Goal: Task Accomplishment & Management: Manage account settings

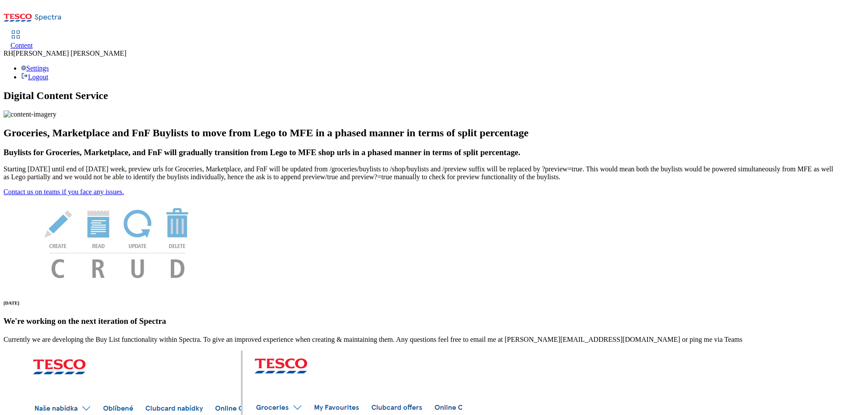
click at [33, 42] on span "Content" at bounding box center [22, 45] width 22 height 7
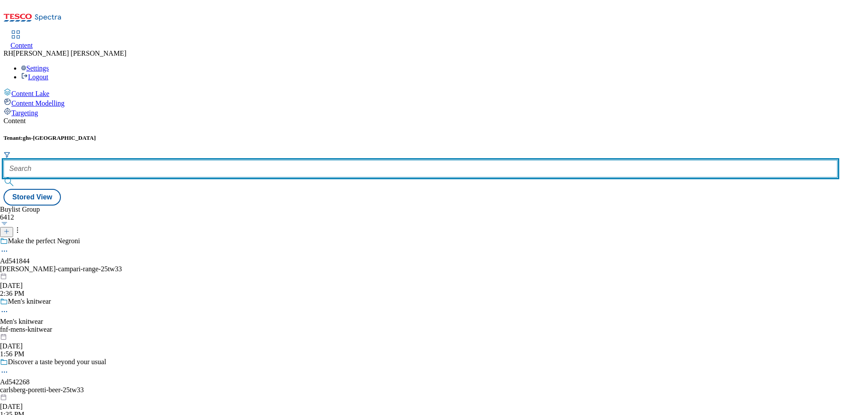
click at [197, 160] on input "text" at bounding box center [421, 169] width 834 height 18
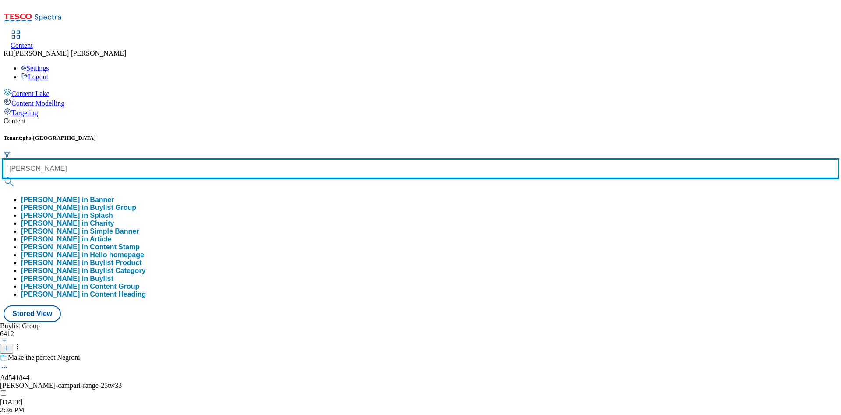
type input "samantha faiers"
click at [4, 177] on button "submit" at bounding box center [10, 181] width 12 height 9
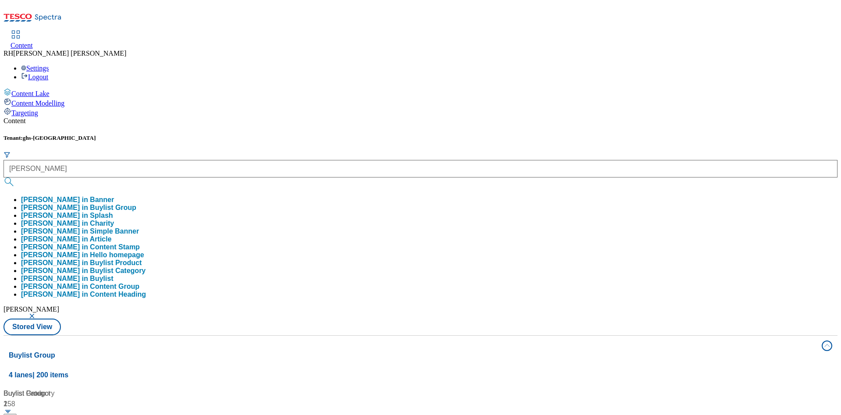
click at [136, 204] on button "samantha faiers in Buylist Group" at bounding box center [78, 208] width 115 height 8
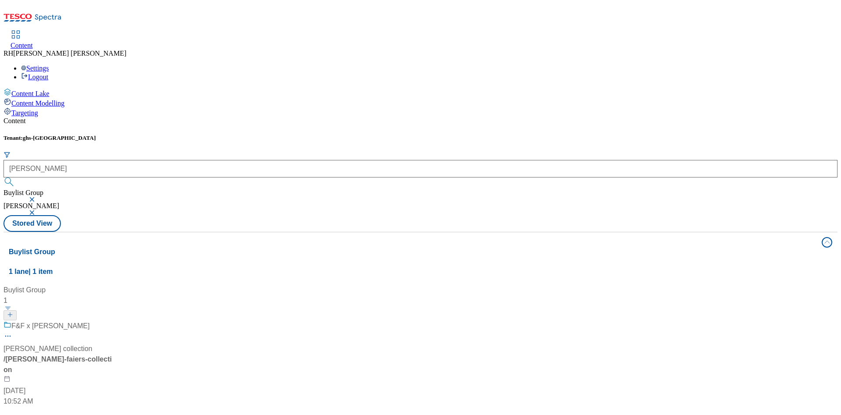
click at [90, 321] on span "F&F x Samantha Faiers" at bounding box center [50, 326] width 78 height 11
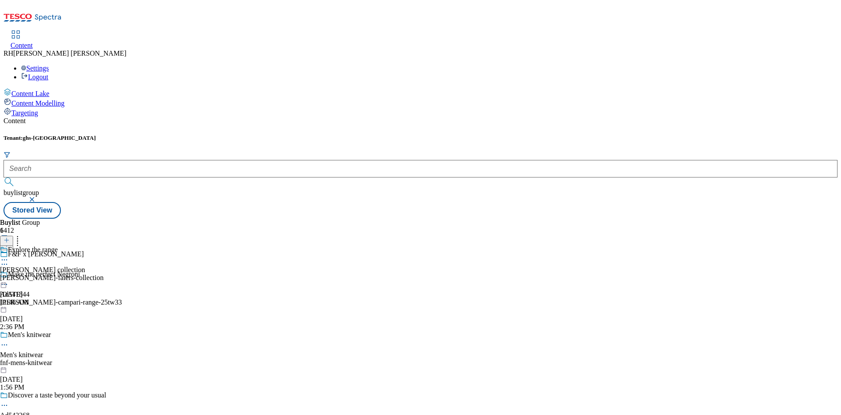
click at [103, 274] on div "samantha-faiers-collection" at bounding box center [51, 278] width 103 height 8
click at [58, 274] on div "explore-the-range" at bounding box center [29, 278] width 58 height 8
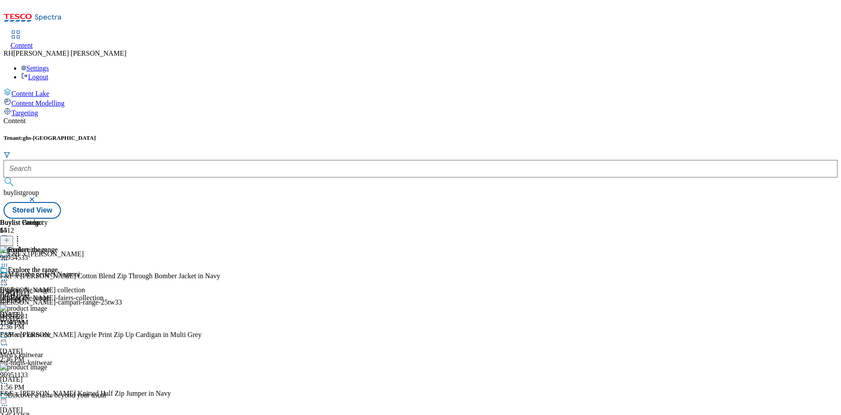
click at [9, 275] on icon at bounding box center [4, 279] width 9 height 9
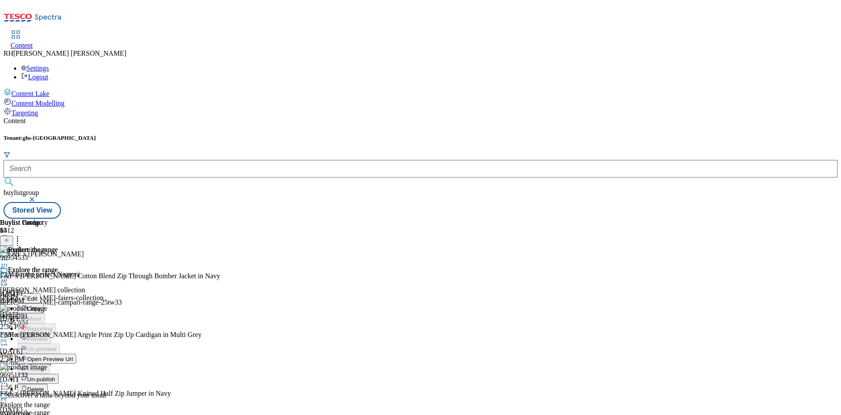
click at [55, 376] on span "Un-publish" at bounding box center [41, 379] width 28 height 7
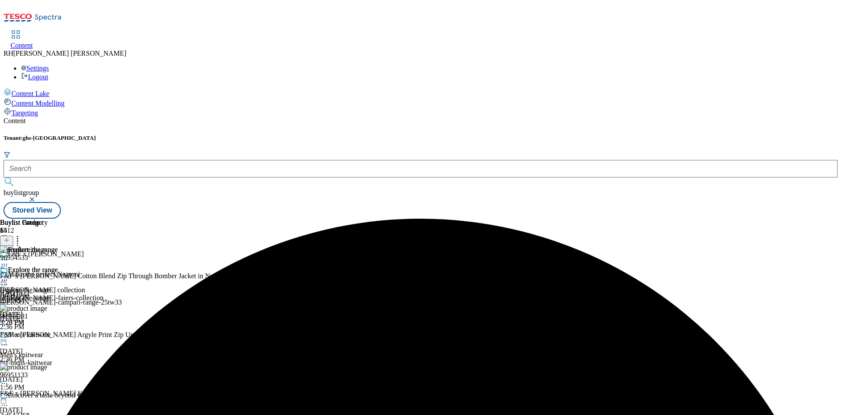
click at [9, 275] on icon at bounding box center [4, 279] width 9 height 9
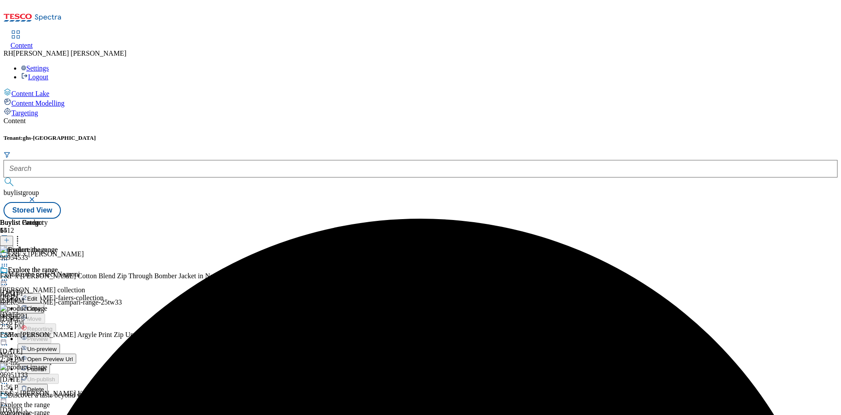
click at [56, 346] on span "Un-preview" at bounding box center [41, 349] width 29 height 7
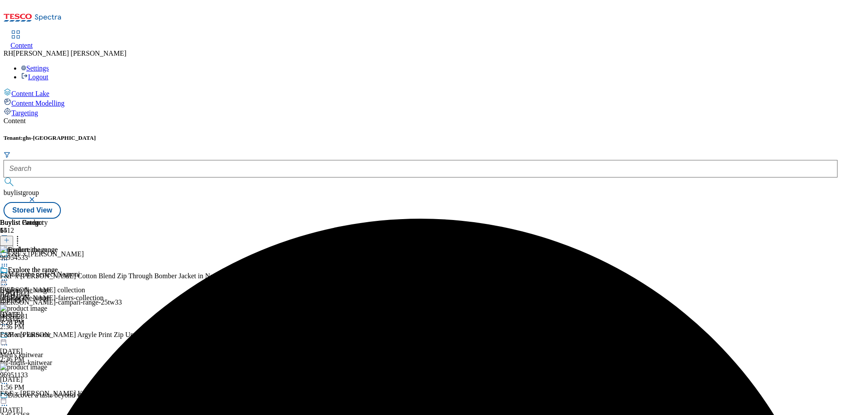
click at [22, 234] on icon at bounding box center [17, 238] width 9 height 9
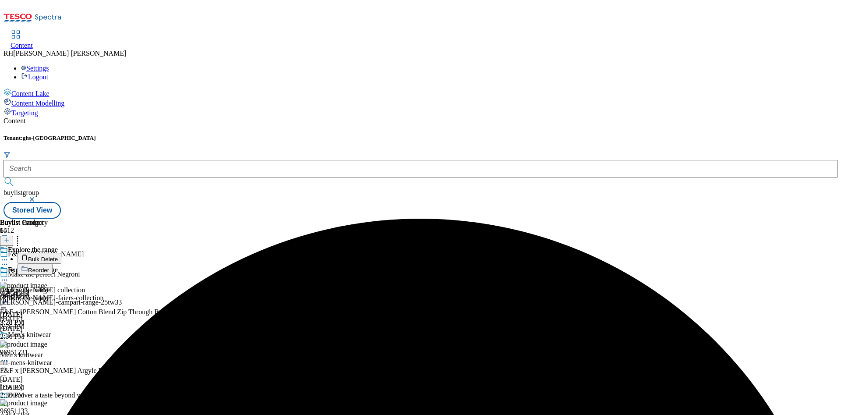
click at [61, 253] on button "Bulk Delete" at bounding box center [40, 258] width 44 height 11
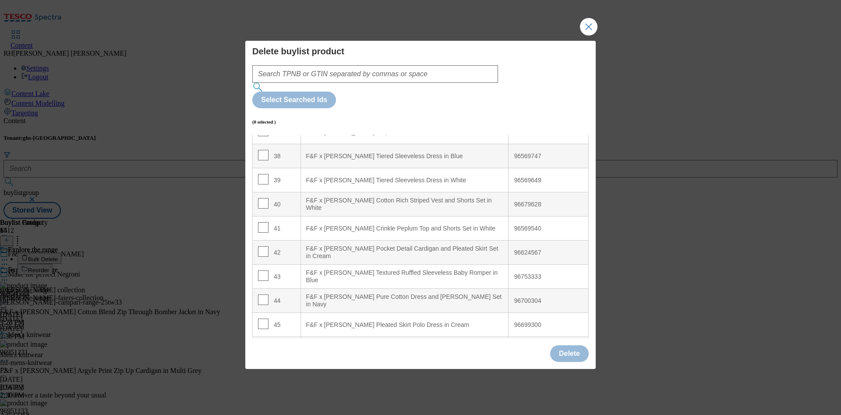
scroll to position [883, 0]
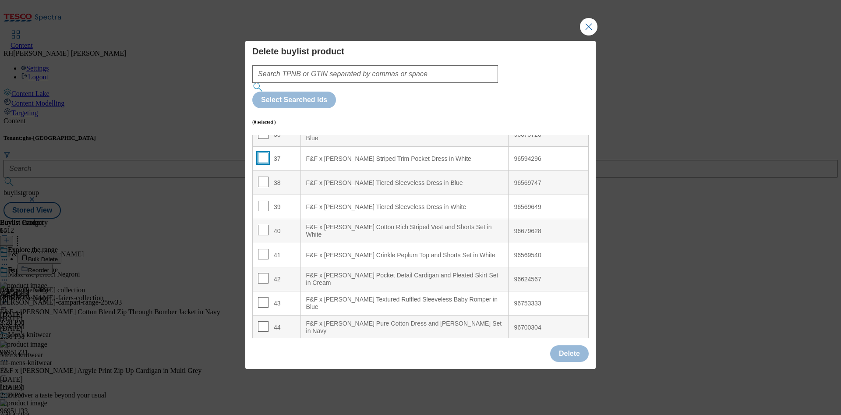
click at [263, 152] on input "Modal" at bounding box center [263, 157] width 11 height 11
checkbox input "true"
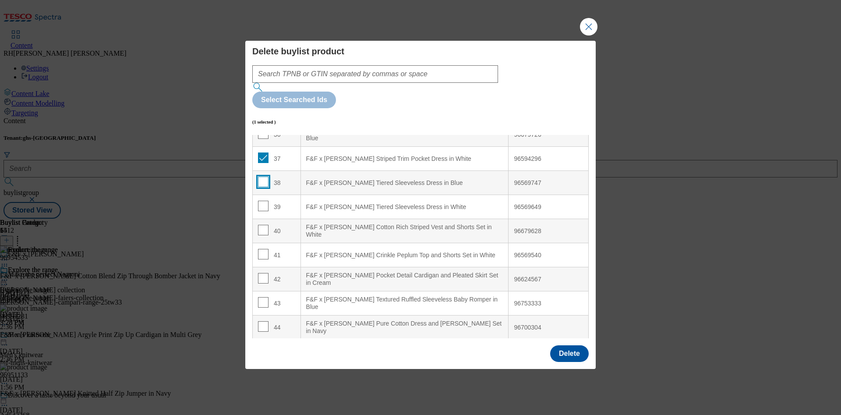
click at [262, 176] on input "Modal" at bounding box center [263, 181] width 11 height 11
checkbox input "true"
click at [261, 195] on td "39" at bounding box center [277, 207] width 48 height 24
click at [263, 201] on input "Modal" at bounding box center [263, 206] width 11 height 11
checkbox input "true"
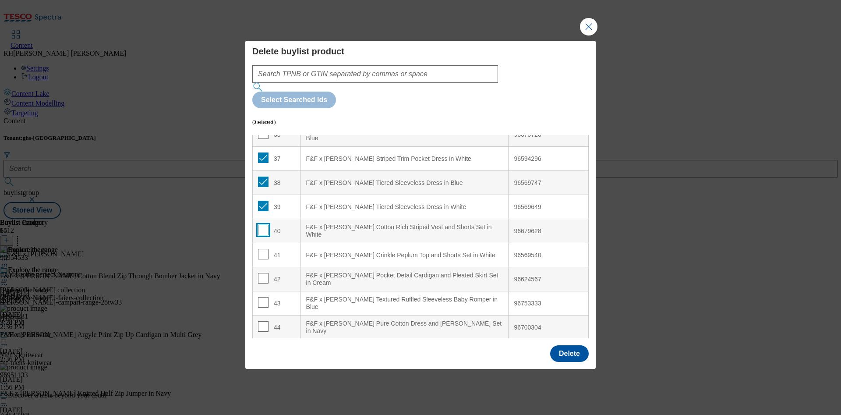
click at [261, 225] on input "Modal" at bounding box center [263, 230] width 11 height 11
checkbox input "true"
click at [264, 249] on input "Modal" at bounding box center [263, 254] width 11 height 11
checkbox input "true"
click at [264, 273] on input "Modal" at bounding box center [263, 278] width 11 height 11
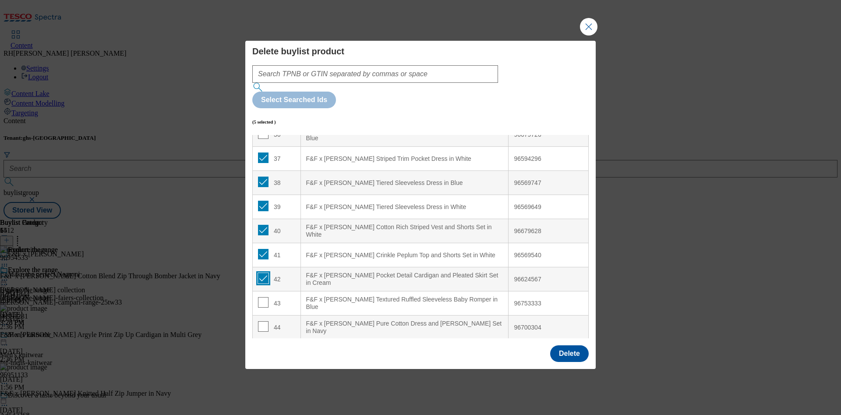
checkbox input "true"
click at [264, 297] on input "Modal" at bounding box center [263, 302] width 11 height 11
checkbox input "true"
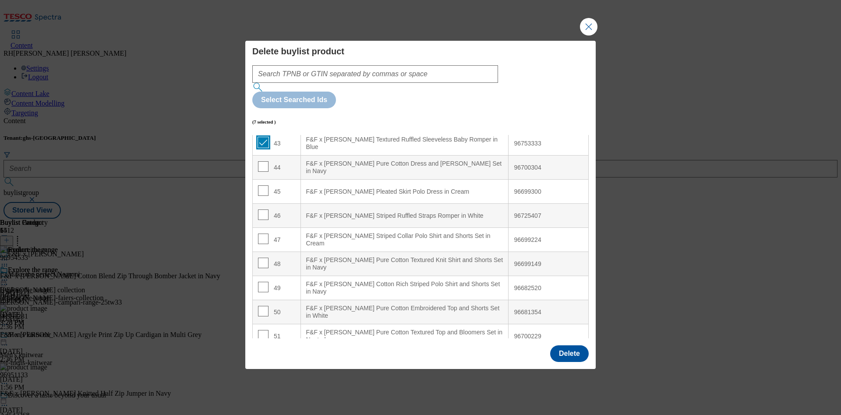
scroll to position [1015, 0]
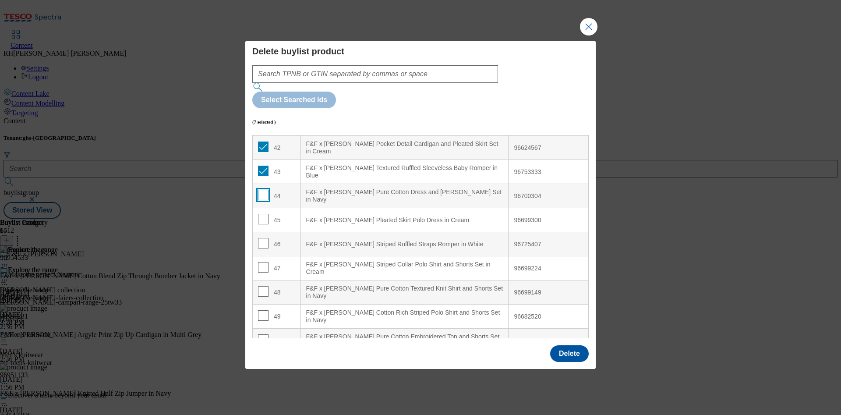
click at [262, 190] on input "Modal" at bounding box center [263, 195] width 11 height 11
checkbox input "true"
click at [262, 214] on input "Modal" at bounding box center [263, 219] width 11 height 11
checkbox input "true"
click at [260, 238] on input "Modal" at bounding box center [263, 243] width 11 height 11
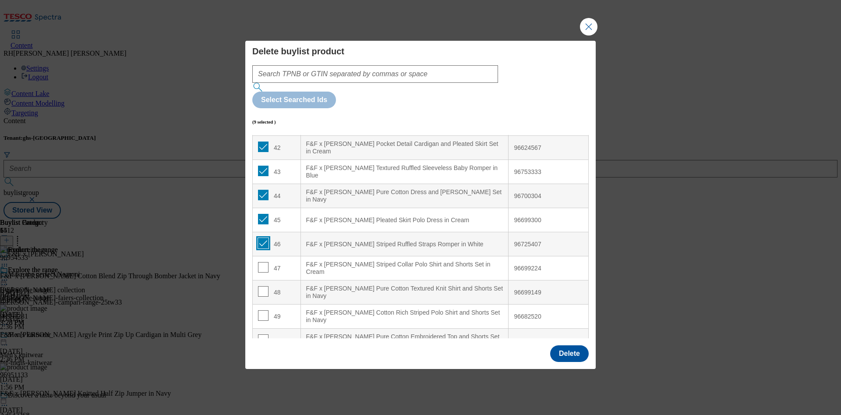
checkbox input "true"
click at [261, 262] on input "Modal" at bounding box center [263, 267] width 11 height 11
checkbox input "true"
click at [263, 286] on input "Modal" at bounding box center [263, 291] width 11 height 11
checkbox input "true"
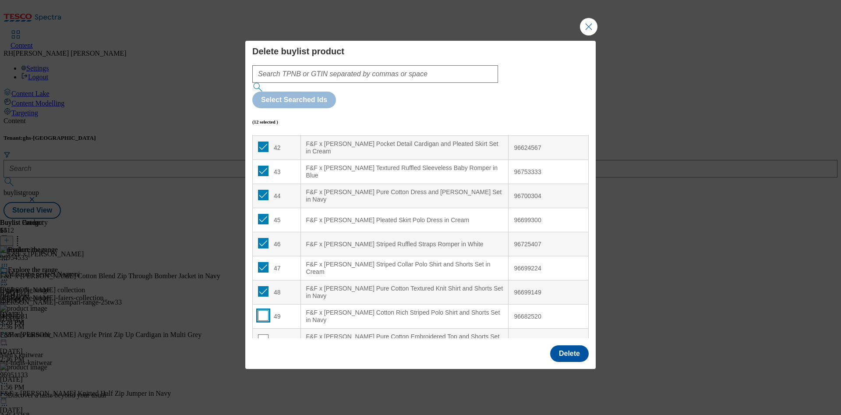
click at [264, 310] on input "Modal" at bounding box center [263, 315] width 11 height 11
checkbox input "true"
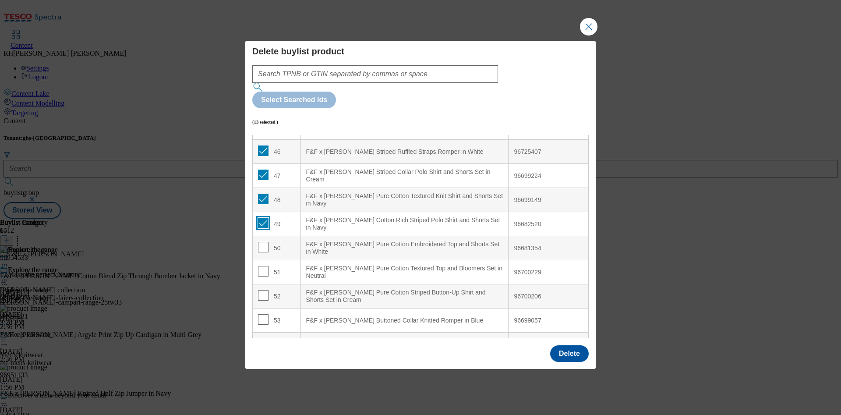
scroll to position [1146, 0]
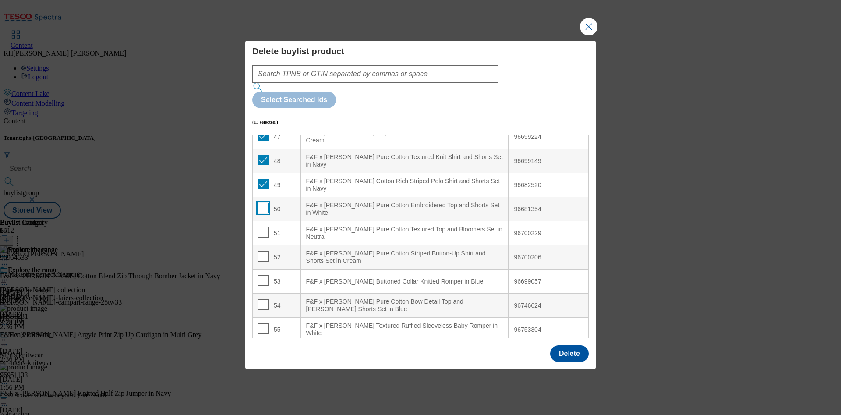
click at [266, 203] on input "Modal" at bounding box center [263, 208] width 11 height 11
checkbox input "true"
click at [265, 227] on input "Modal" at bounding box center [263, 232] width 11 height 11
checkbox input "true"
click at [265, 251] on input "Modal" at bounding box center [263, 256] width 11 height 11
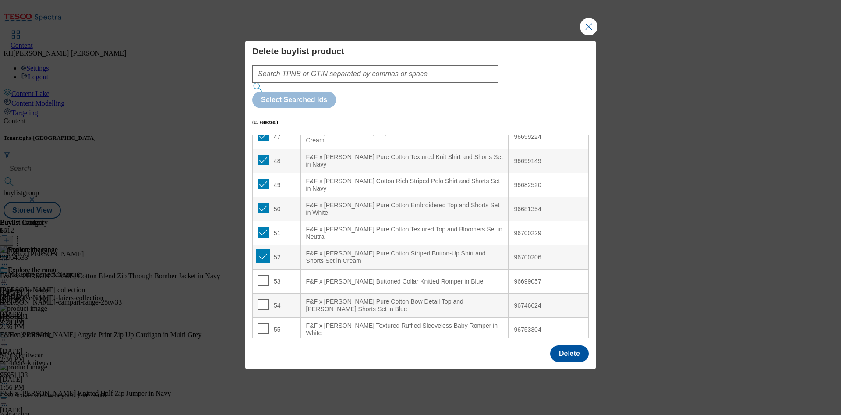
checkbox input "true"
click at [265, 275] on input "Modal" at bounding box center [263, 280] width 11 height 11
checkbox input "true"
click at [262, 299] on input "Modal" at bounding box center [263, 304] width 11 height 11
checkbox input "true"
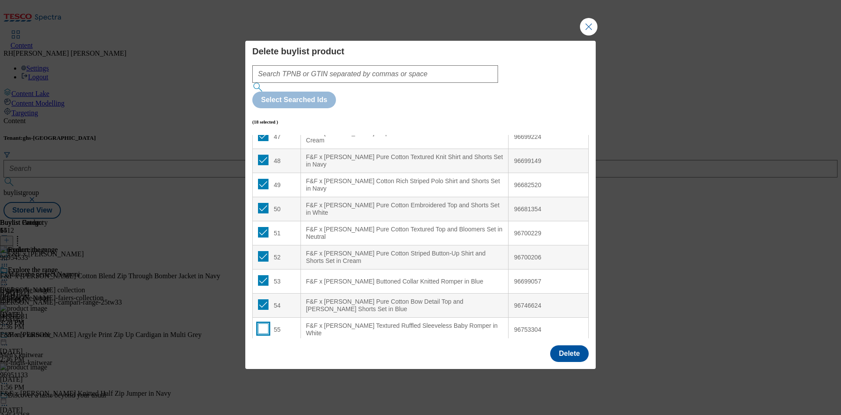
click at [262, 323] on input "Modal" at bounding box center [263, 328] width 11 height 11
checkbox input "true"
click at [582, 345] on button "Delete" at bounding box center [569, 353] width 39 height 17
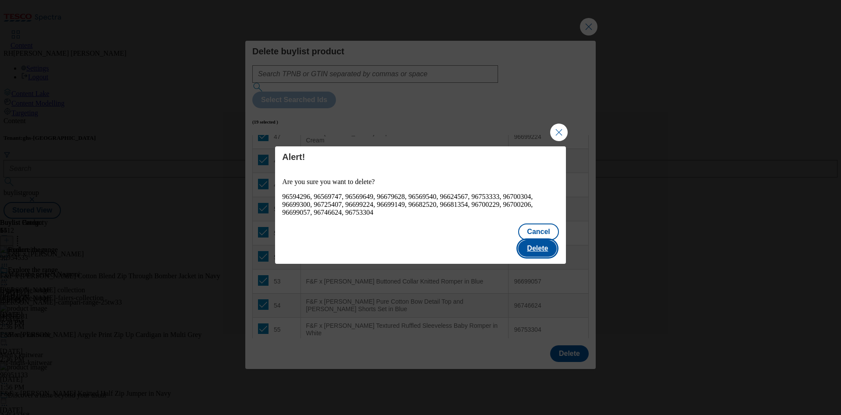
click at [544, 240] on button "Delete" at bounding box center [537, 248] width 39 height 17
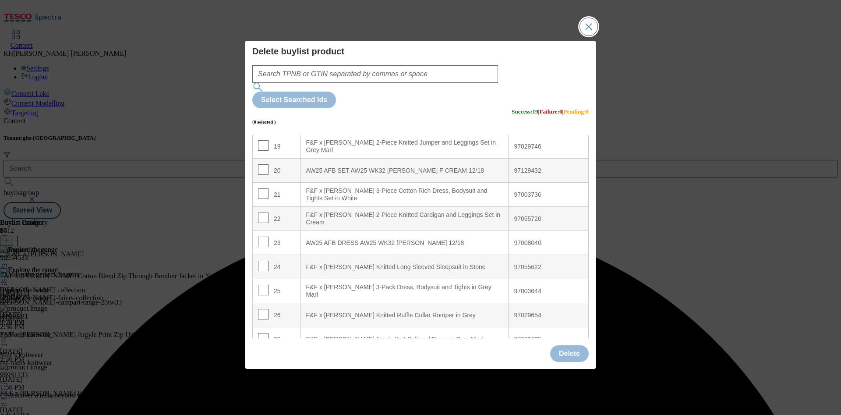
scroll to position [688, 0]
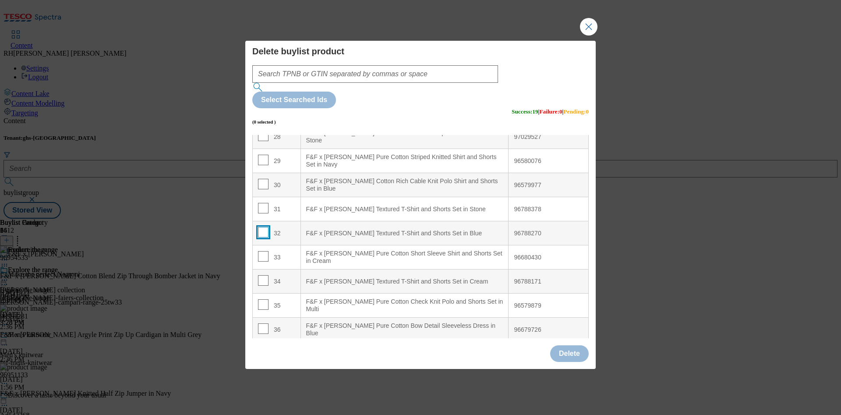
click at [260, 227] on input "Modal" at bounding box center [263, 232] width 11 height 11
checkbox input "true"
click at [261, 251] on input "Modal" at bounding box center [263, 256] width 11 height 11
checkbox input "true"
click at [263, 275] on input "Modal" at bounding box center [263, 280] width 11 height 11
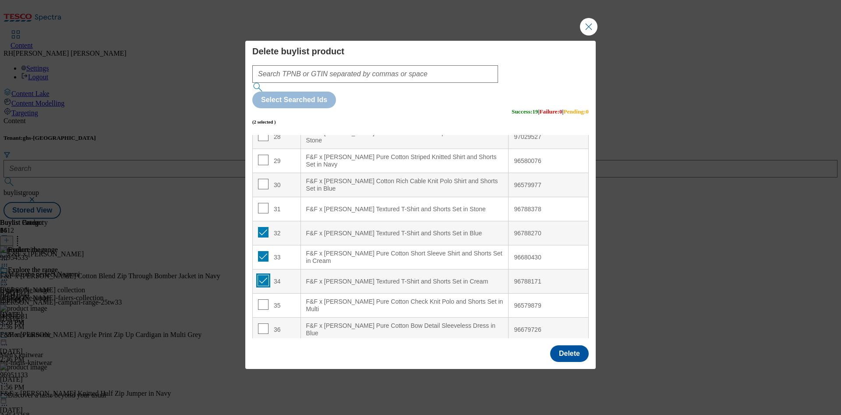
checkbox input "true"
click at [260, 299] on input "Modal" at bounding box center [263, 304] width 11 height 11
checkbox input "true"
drag, startPoint x: 261, startPoint y: 301, endPoint x: 286, endPoint y: 304, distance: 25.1
click at [261, 323] on input "Modal" at bounding box center [263, 328] width 11 height 11
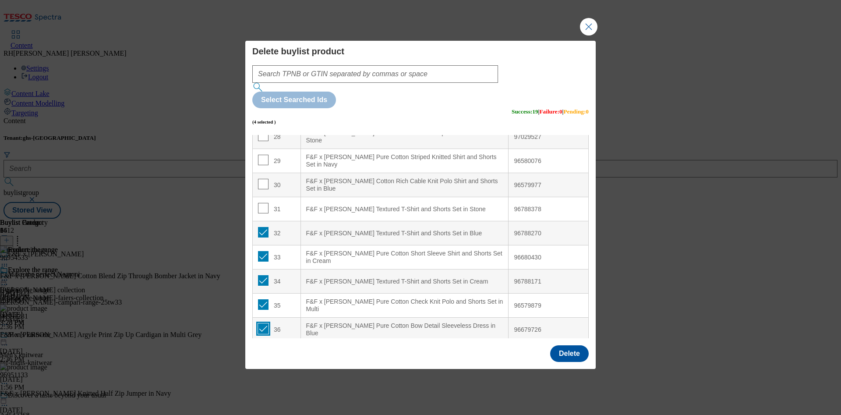
checkbox input "true"
click at [583, 345] on button "Delete" at bounding box center [569, 353] width 39 height 17
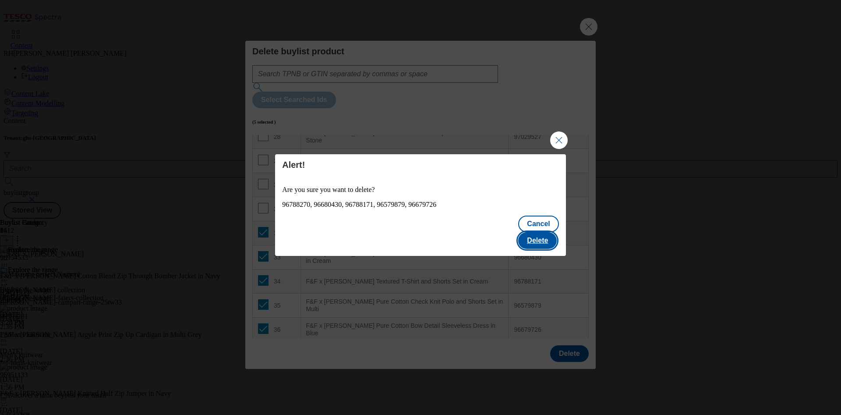
click at [533, 233] on button "Delete" at bounding box center [537, 240] width 39 height 17
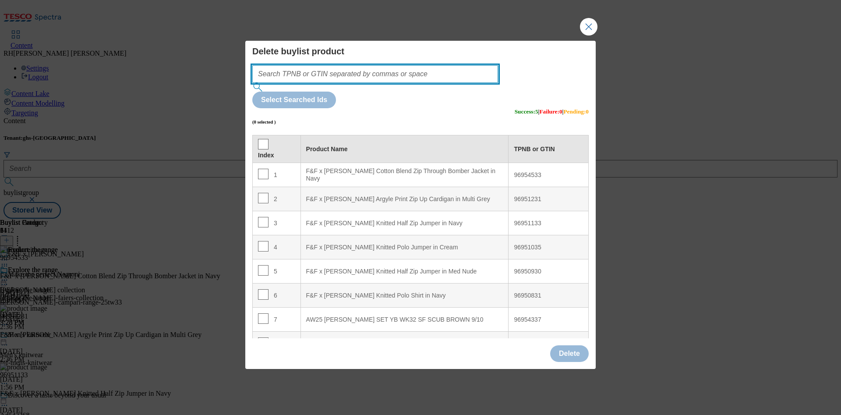
click at [372, 83] on input "Modal" at bounding box center [375, 74] width 246 height 18
paste input "97029527"
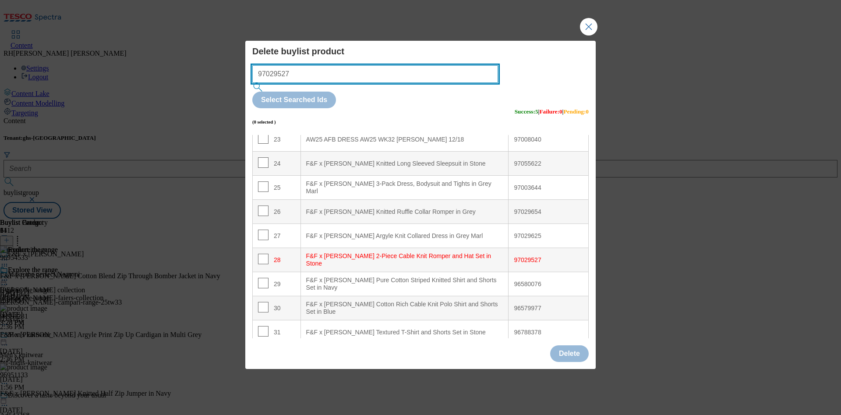
scroll to position [568, 0]
type input "97029527"
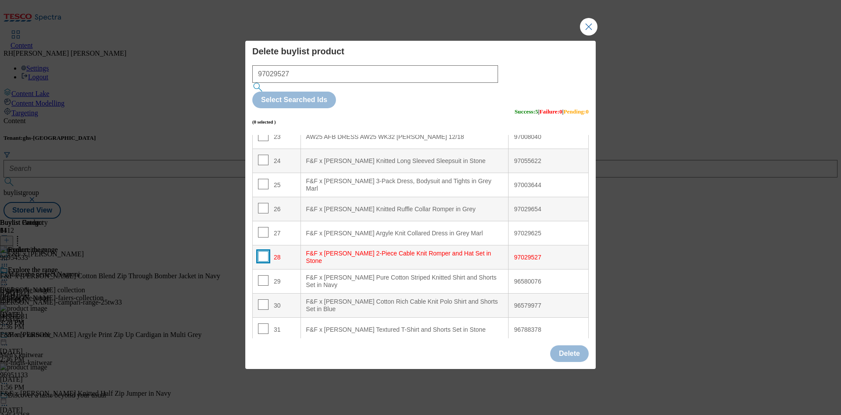
click at [263, 251] on input "Modal" at bounding box center [263, 256] width 11 height 11
checkbox input "true"
click at [264, 275] on input "Modal" at bounding box center [263, 280] width 11 height 11
checkbox input "true"
click at [264, 299] on input "Modal" at bounding box center [263, 304] width 11 height 11
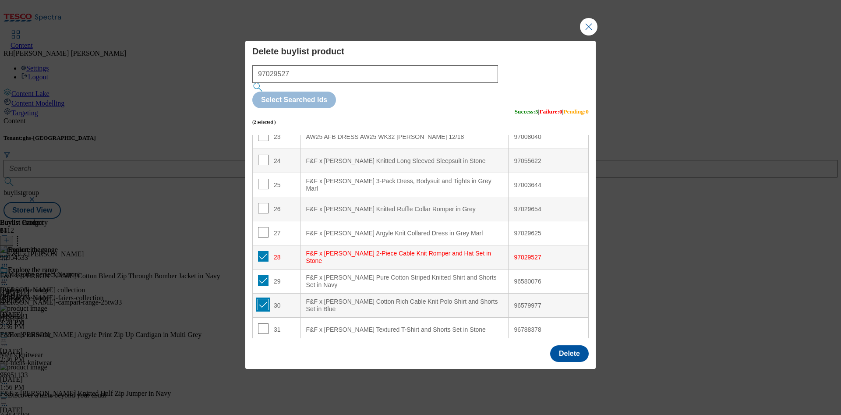
checkbox input "true"
click at [263, 323] on input "Modal" at bounding box center [263, 328] width 11 height 11
checkbox input "true"
click at [264, 251] on input "Modal" at bounding box center [263, 256] width 11 height 11
checkbox input "false"
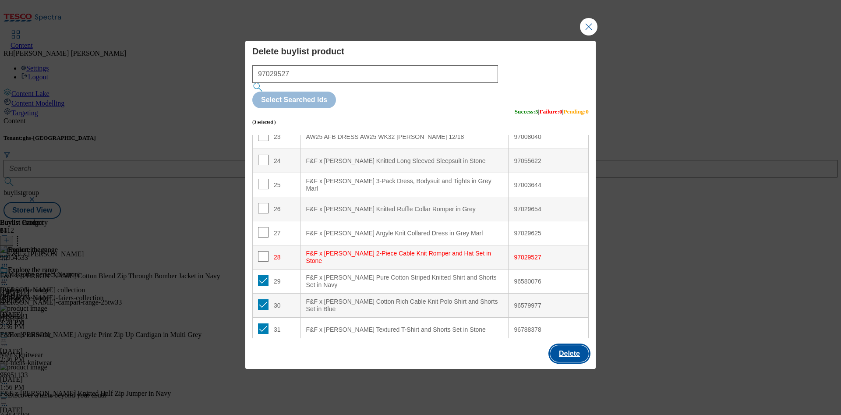
click at [575, 345] on button "Delete" at bounding box center [569, 353] width 39 height 17
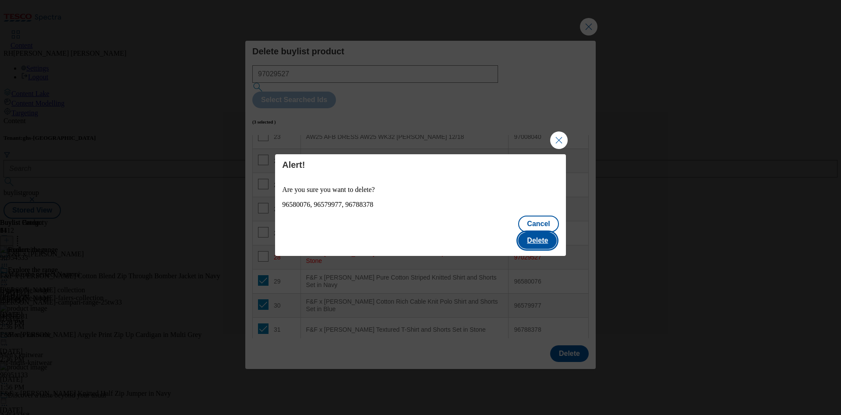
click at [546, 233] on button "Delete" at bounding box center [537, 240] width 39 height 17
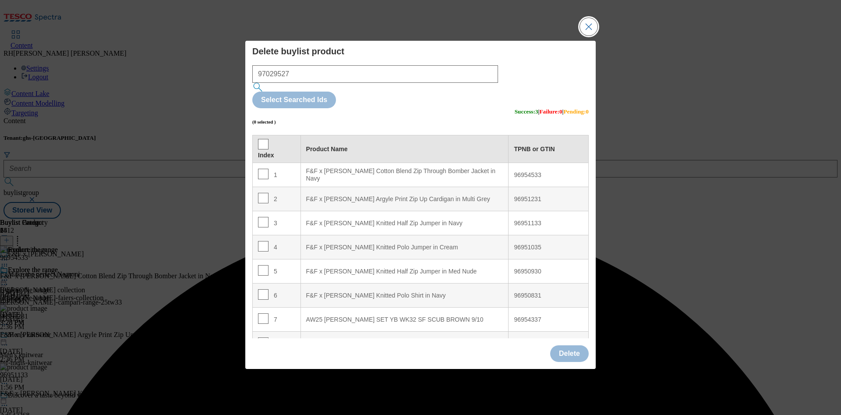
click at [586, 35] on button "Close Modal" at bounding box center [589, 27] width 18 height 18
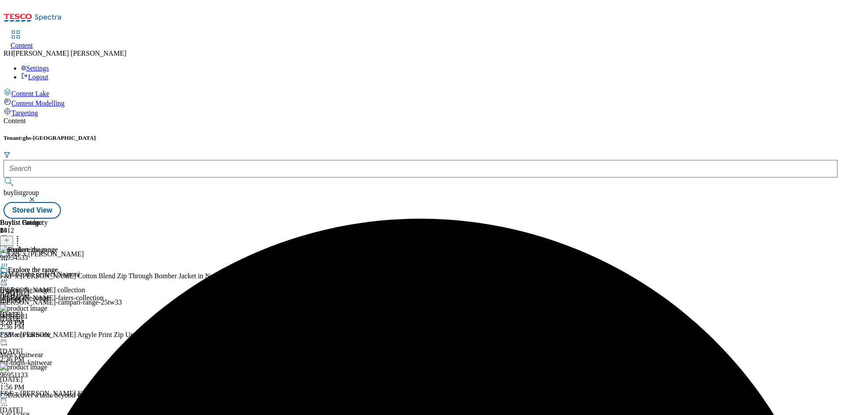
click at [58, 275] on div at bounding box center [29, 280] width 58 height 11
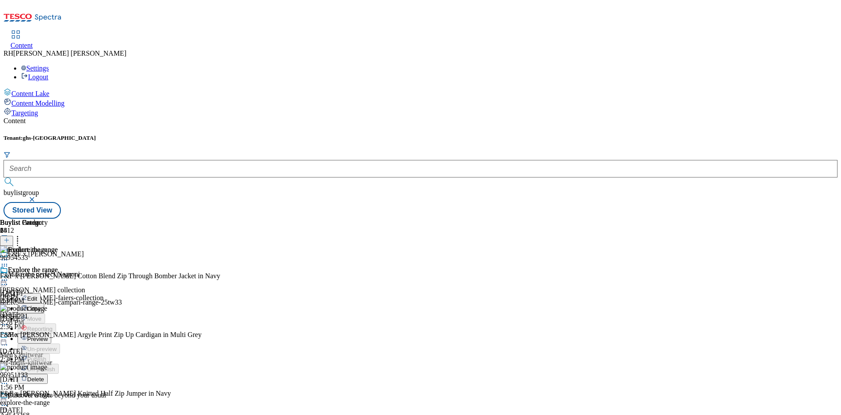
click at [37, 295] on span "Edit" at bounding box center [32, 298] width 10 height 7
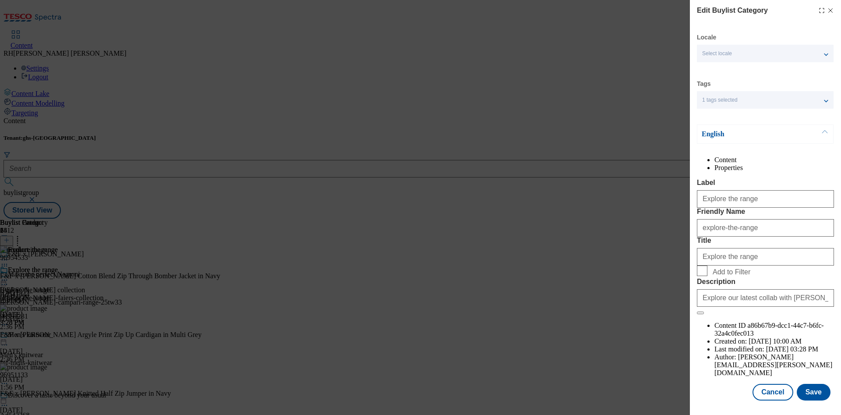
scroll to position [26, 0]
click at [804, 384] on button "Save" at bounding box center [814, 392] width 34 height 17
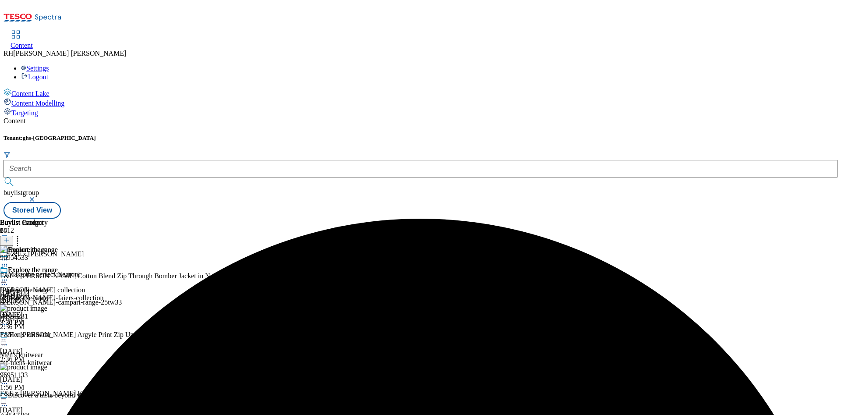
click at [9, 275] on icon at bounding box center [4, 279] width 9 height 9
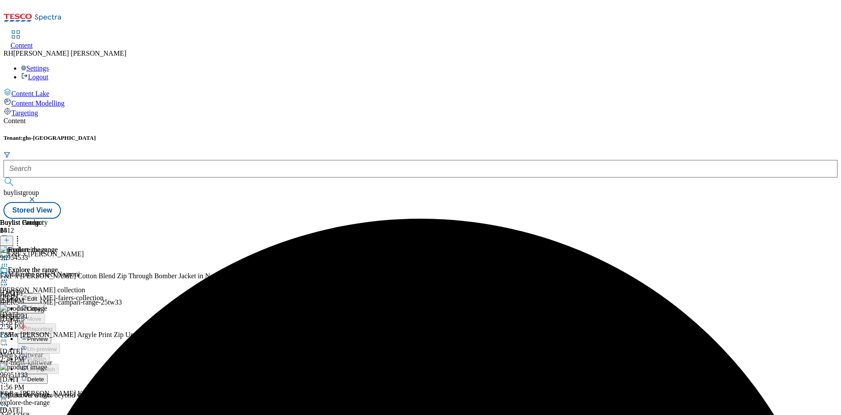
click at [48, 335] on span "Preview" at bounding box center [37, 338] width 21 height 7
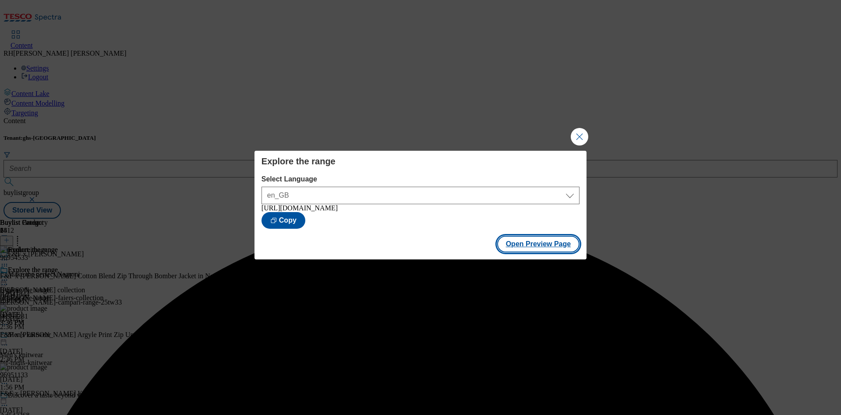
click at [538, 251] on button "Open Preview Page" at bounding box center [538, 244] width 83 height 17
click at [578, 132] on button "Close Modal" at bounding box center [580, 137] width 18 height 18
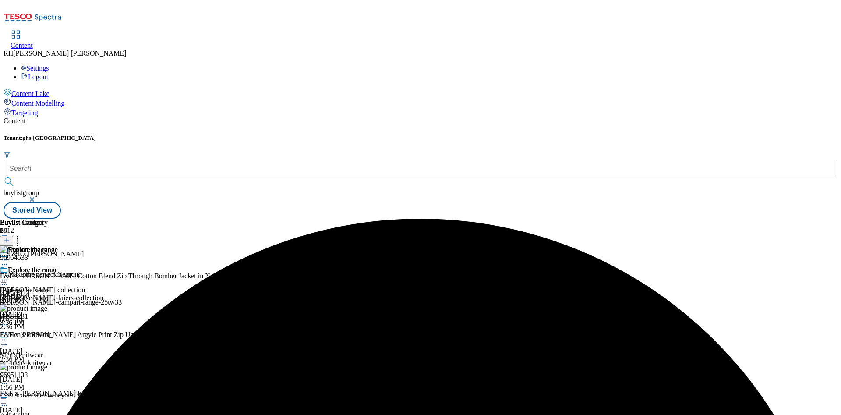
click at [9, 275] on icon at bounding box center [4, 279] width 9 height 9
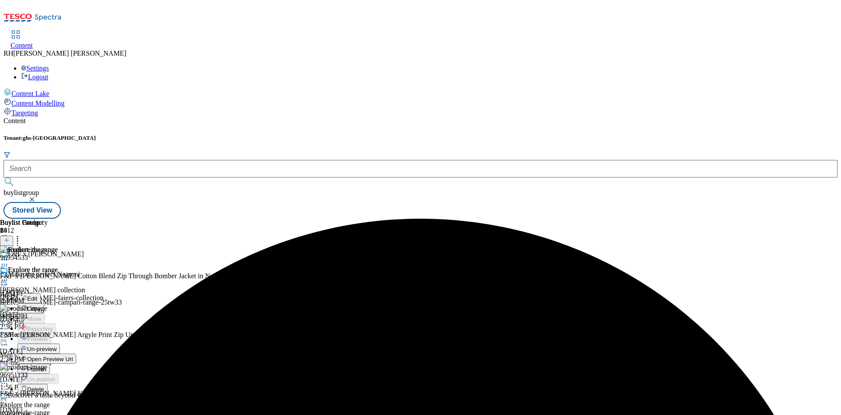
click at [46, 366] on span "Publish" at bounding box center [36, 369] width 19 height 7
